Goal: Information Seeking & Learning: Learn about a topic

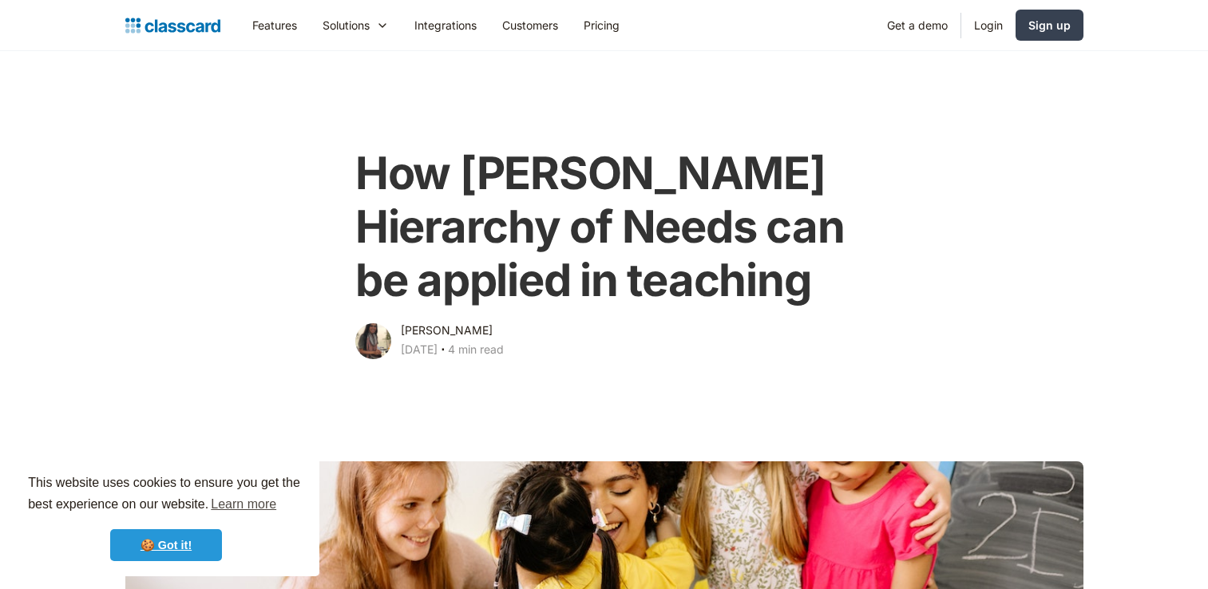
scroll to position [191, 0]
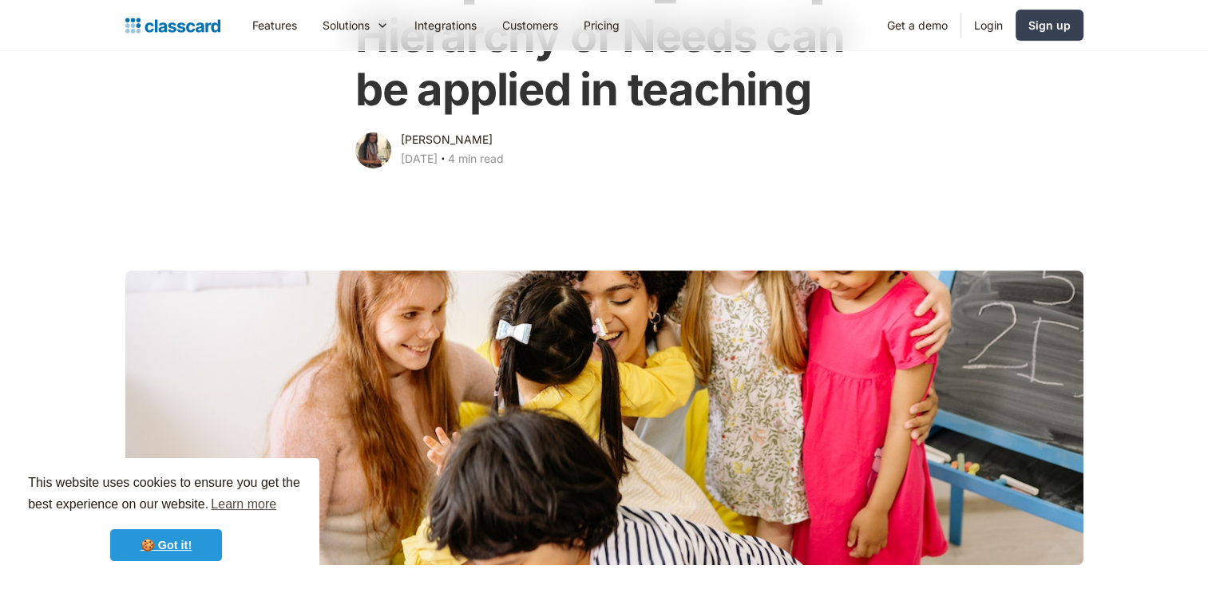
click at [151, 538] on link "🍪 Got it!" at bounding box center [166, 545] width 112 height 32
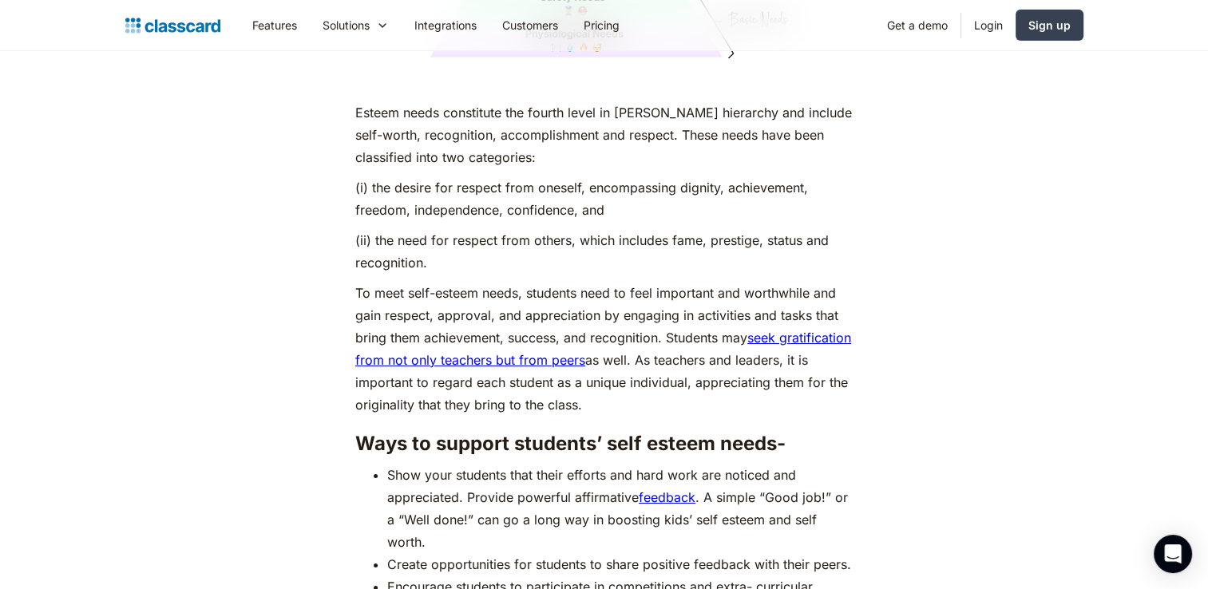
scroll to position [5624, 0]
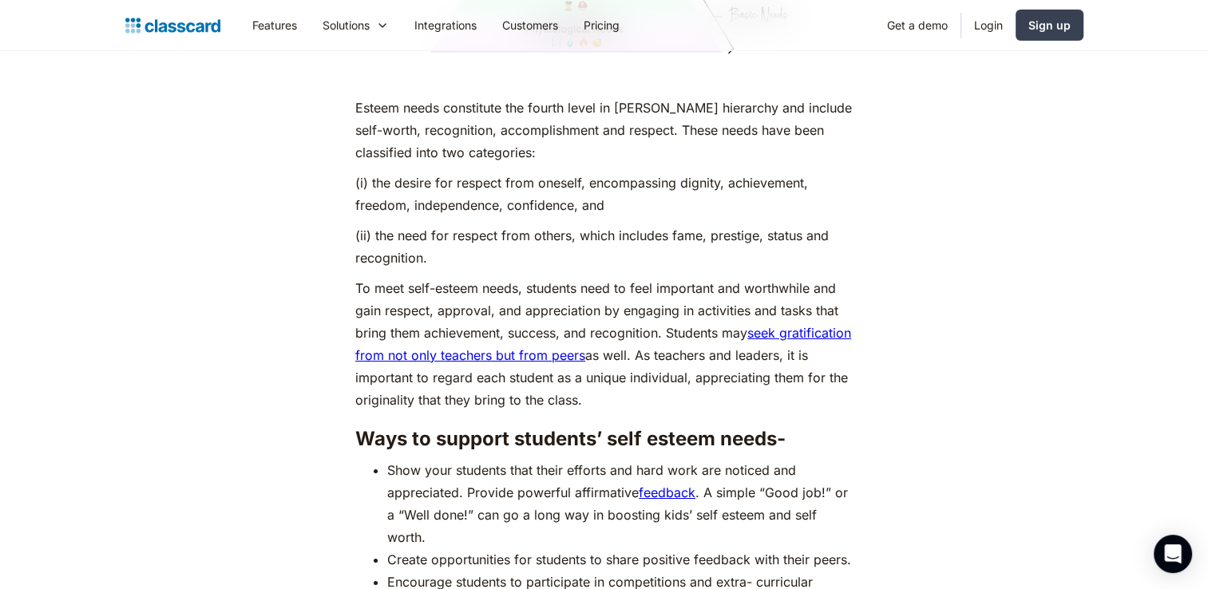
click at [621, 359] on p "To meet self-esteem needs, students need to feel important and worthwhile and g…" at bounding box center [603, 344] width 497 height 134
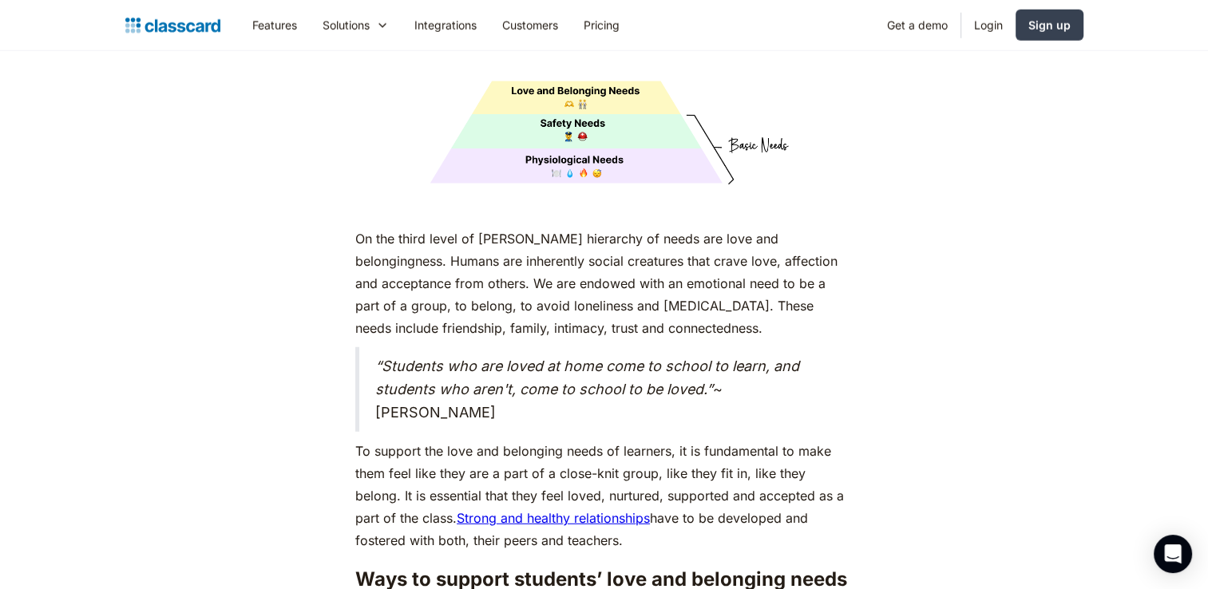
scroll to position [4258, 0]
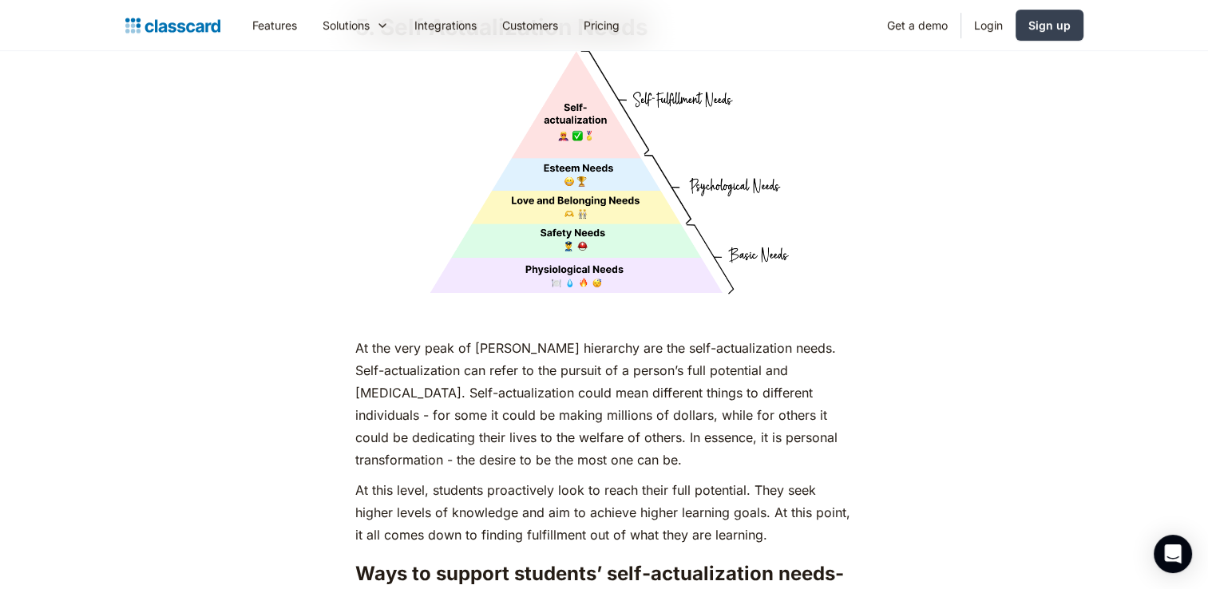
scroll to position [6726, 0]
